Goal: Transaction & Acquisition: Purchase product/service

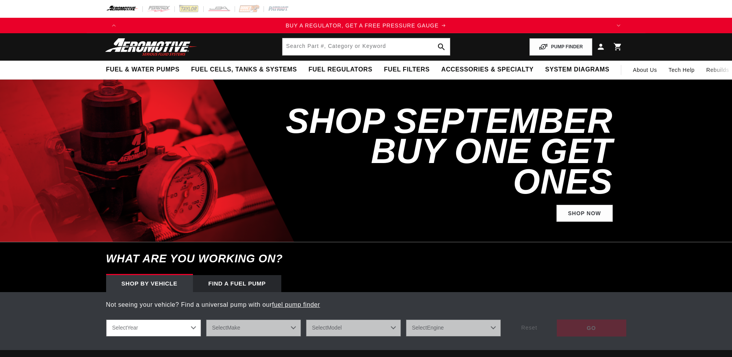
click at [318, 49] on input "text" at bounding box center [367, 46] width 168 height 17
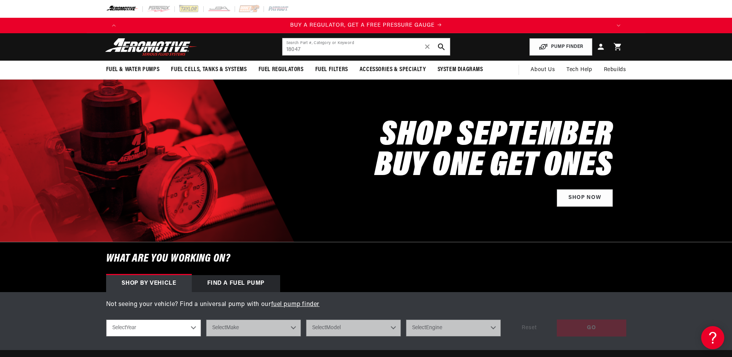
type input "18047"
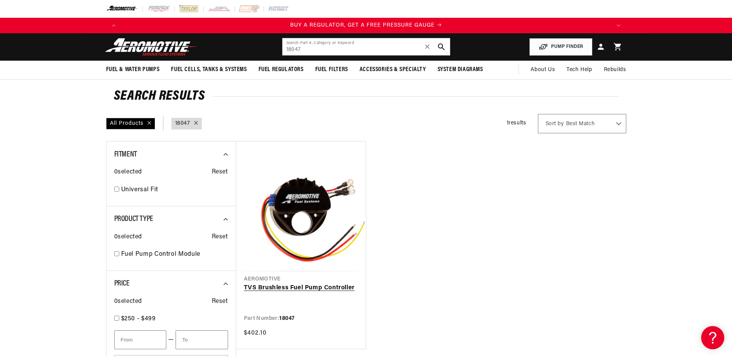
click at [325, 283] on link "TVS Brushless Fuel Pump Controller" at bounding box center [301, 288] width 114 height 10
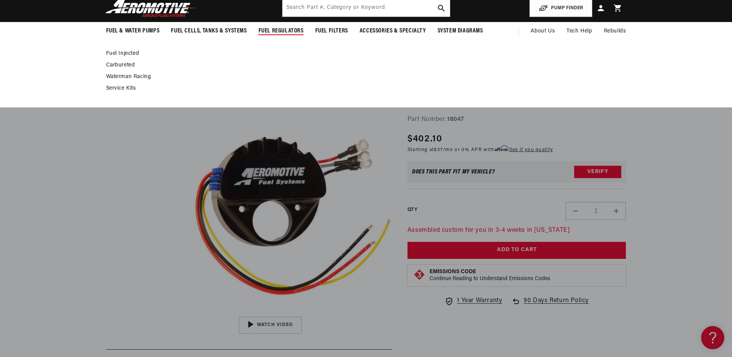
scroll to position [0, 490]
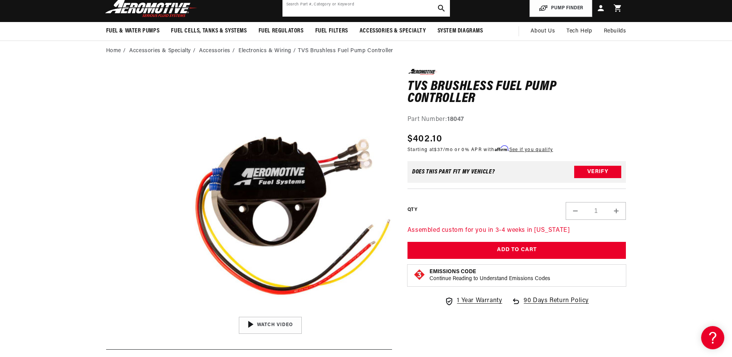
click at [344, 7] on input "text" at bounding box center [367, 8] width 168 height 17
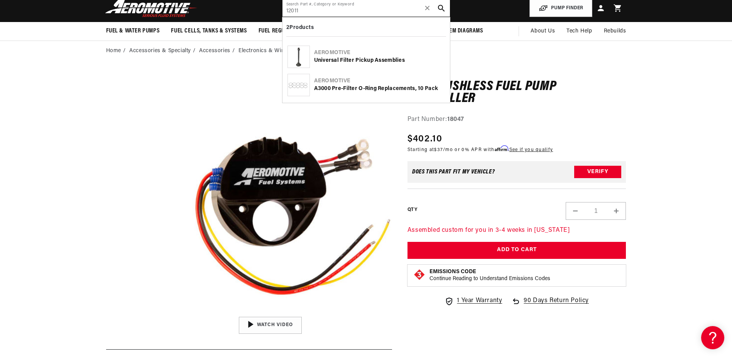
type input "12011"
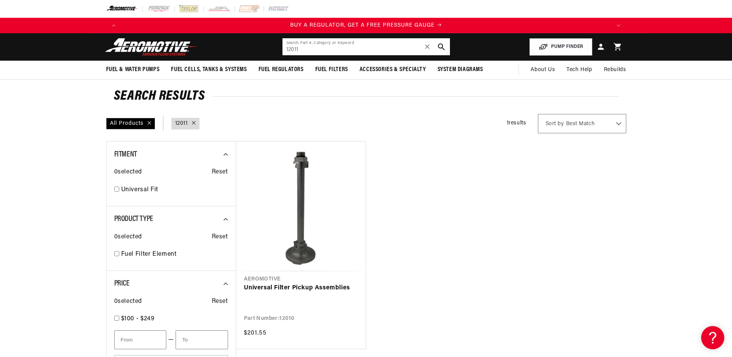
click at [306, 50] on input "12011" at bounding box center [367, 46] width 168 height 17
click at [319, 283] on link "Universal Filter Pickup Assemblies" at bounding box center [301, 288] width 114 height 10
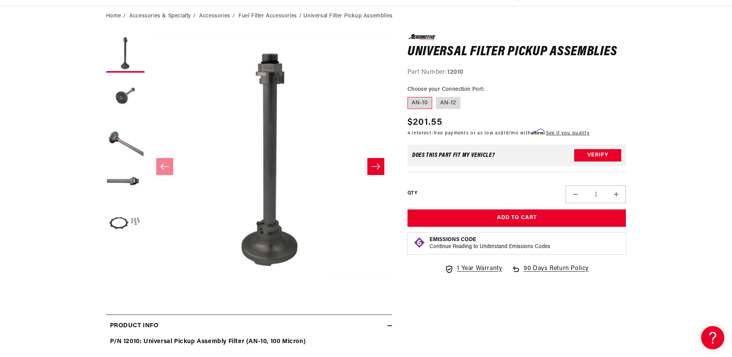
scroll to position [77, 0]
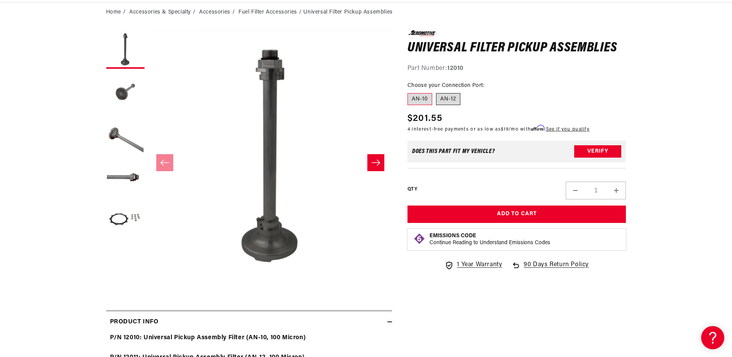
click at [449, 98] on label "AN-12" at bounding box center [448, 99] width 24 height 12
click at [437, 92] on input "AN-12" at bounding box center [436, 92] width 0 height 0
radio input "true"
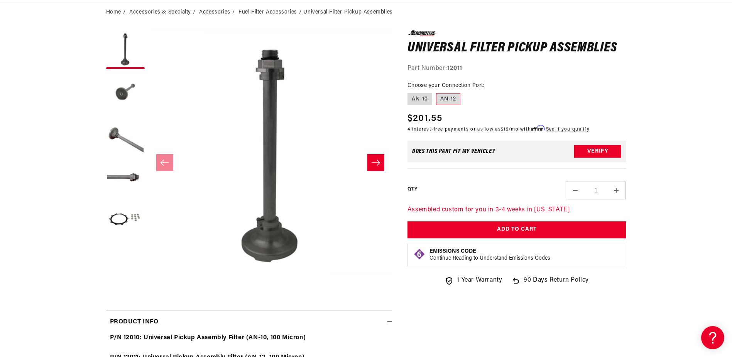
scroll to position [0, 490]
click at [421, 96] on label "AN-10" at bounding box center [420, 99] width 25 height 12
click at [410, 92] on input "AN-10" at bounding box center [410, 92] width 0 height 0
radio input "true"
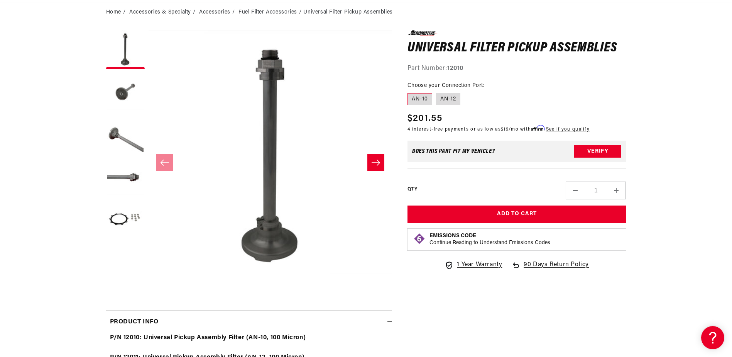
scroll to position [0, 1469]
click at [453, 96] on label "AN-12" at bounding box center [448, 99] width 24 height 12
click at [437, 92] on input "AN-12" at bounding box center [436, 92] width 0 height 0
radio input "true"
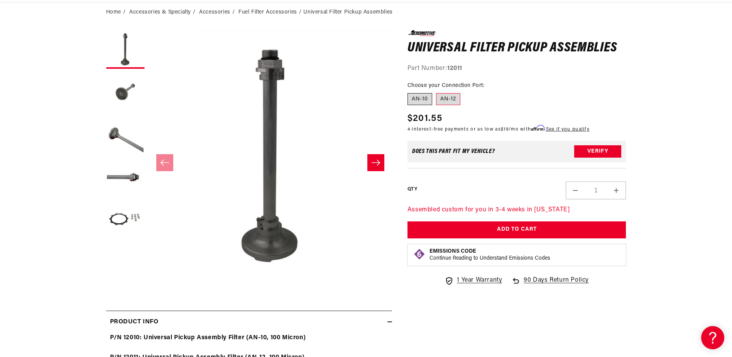
click at [419, 99] on label "AN-10" at bounding box center [420, 99] width 25 height 12
click at [410, 92] on input "AN-10" at bounding box center [410, 92] width 0 height 0
radio input "true"
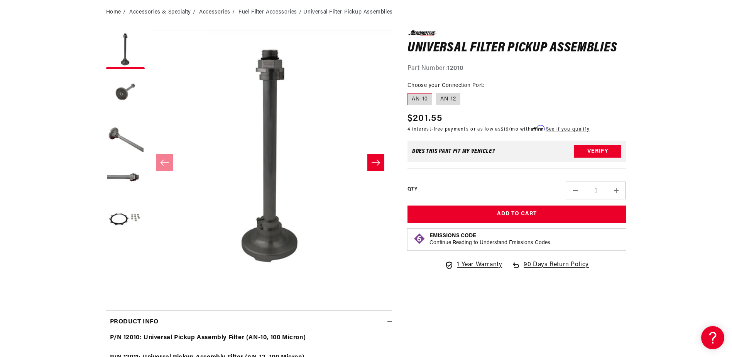
scroll to position [0, 1469]
